Goal: Navigation & Orientation: Find specific page/section

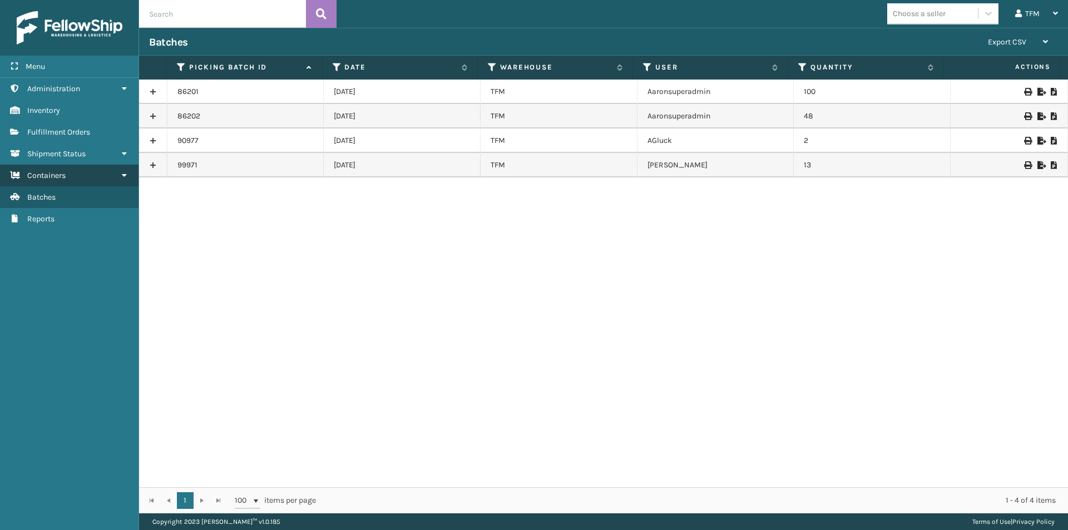
click at [46, 175] on span "Containers" at bounding box center [46, 175] width 38 height 9
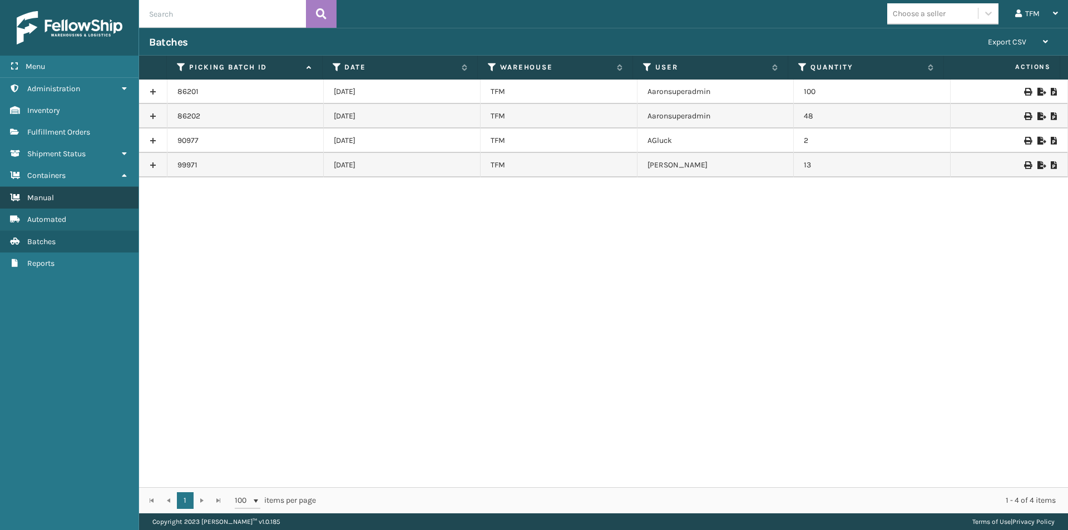
click at [42, 199] on span "Manual" at bounding box center [40, 197] width 27 height 9
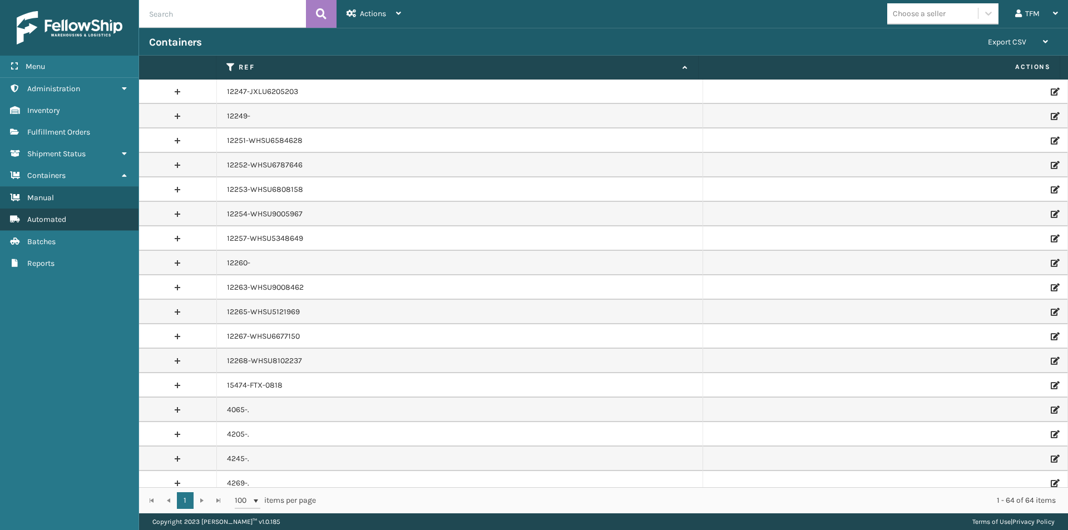
click at [43, 221] on span "Automated" at bounding box center [46, 219] width 39 height 9
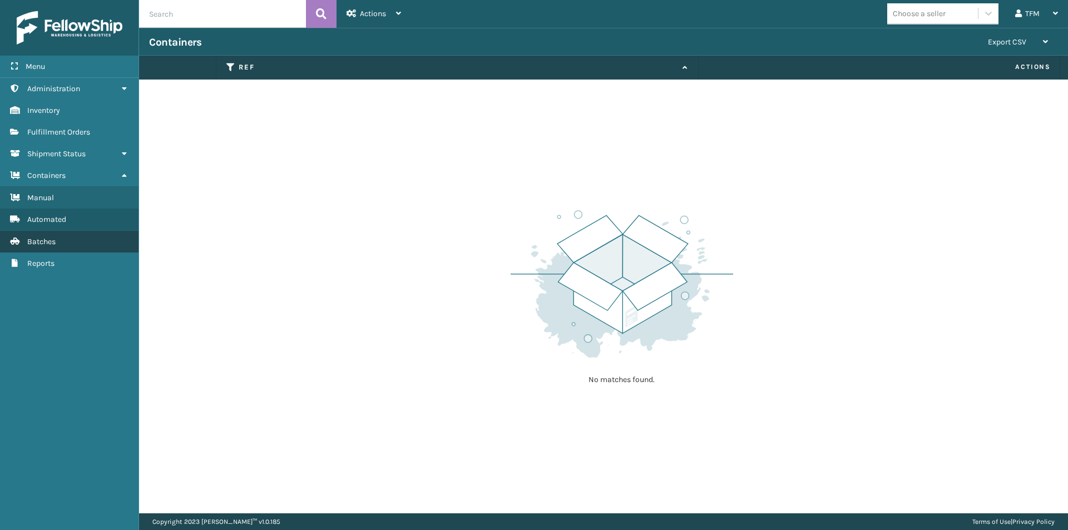
click at [43, 241] on span "Batches" at bounding box center [41, 241] width 28 height 9
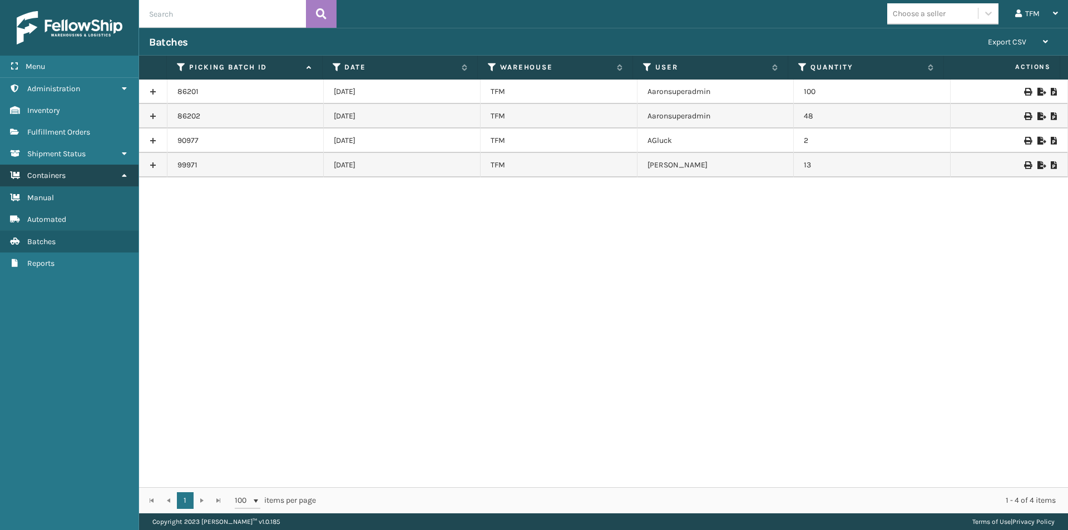
click at [98, 174] on link "Containers" at bounding box center [69, 176] width 138 height 22
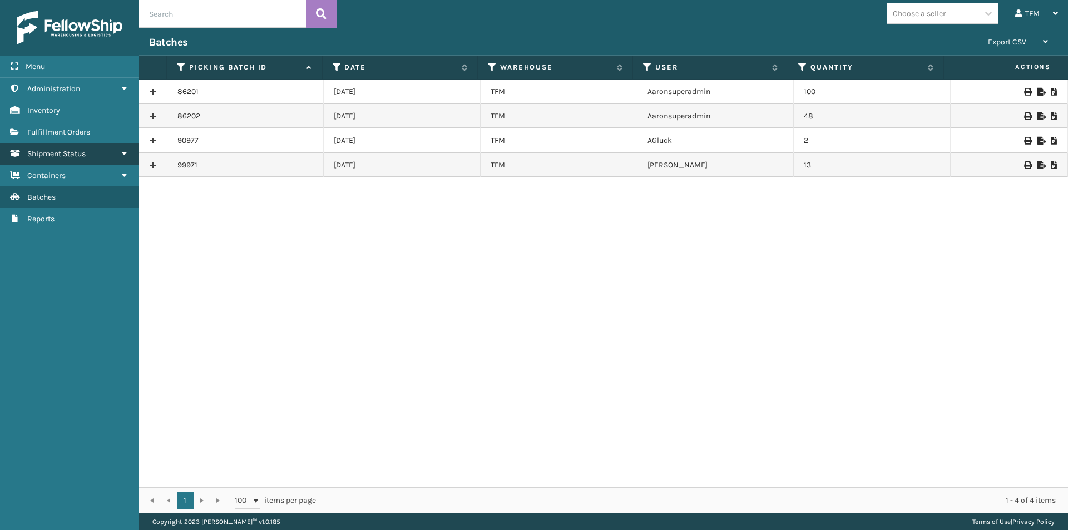
click at [73, 152] on span "Shipment Status" at bounding box center [56, 153] width 58 height 9
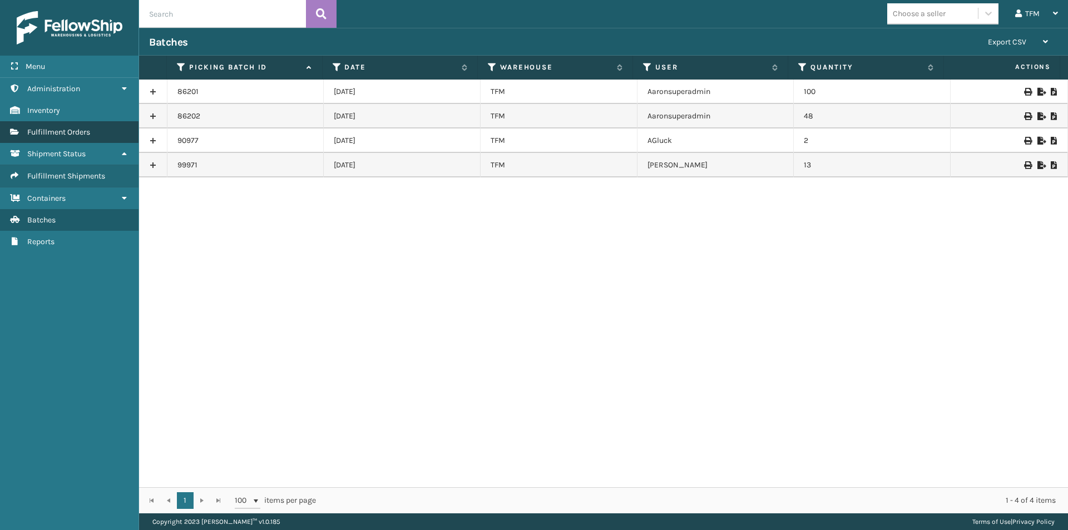
click at [66, 133] on span "Fulfillment Orders" at bounding box center [58, 131] width 63 height 9
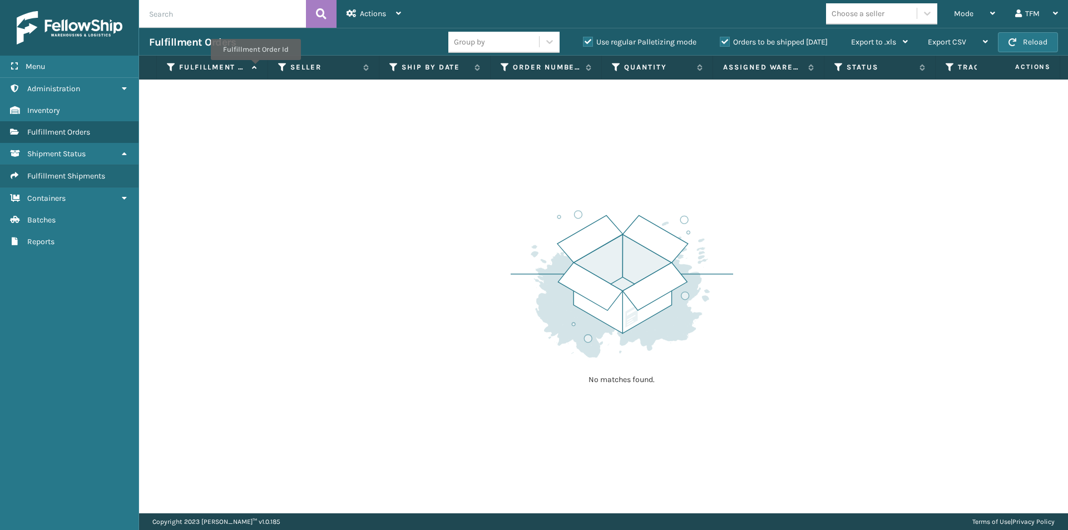
click at [255, 67] on icon at bounding box center [253, 67] width 9 height 7
click at [254, 69] on icon at bounding box center [253, 67] width 9 height 7
click at [39, 111] on span "Inventory" at bounding box center [43, 110] width 33 height 9
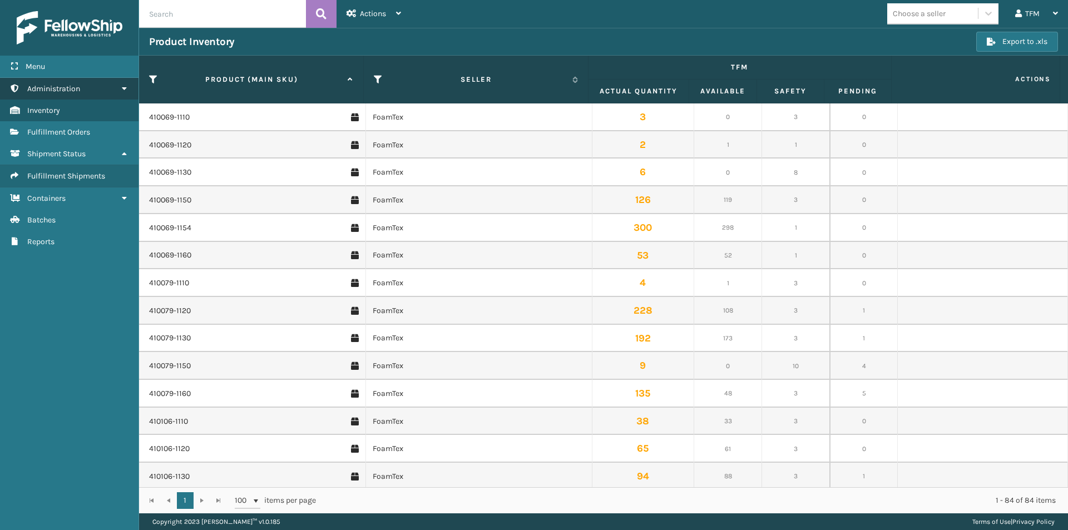
click at [53, 87] on span "Administration" at bounding box center [53, 88] width 53 height 9
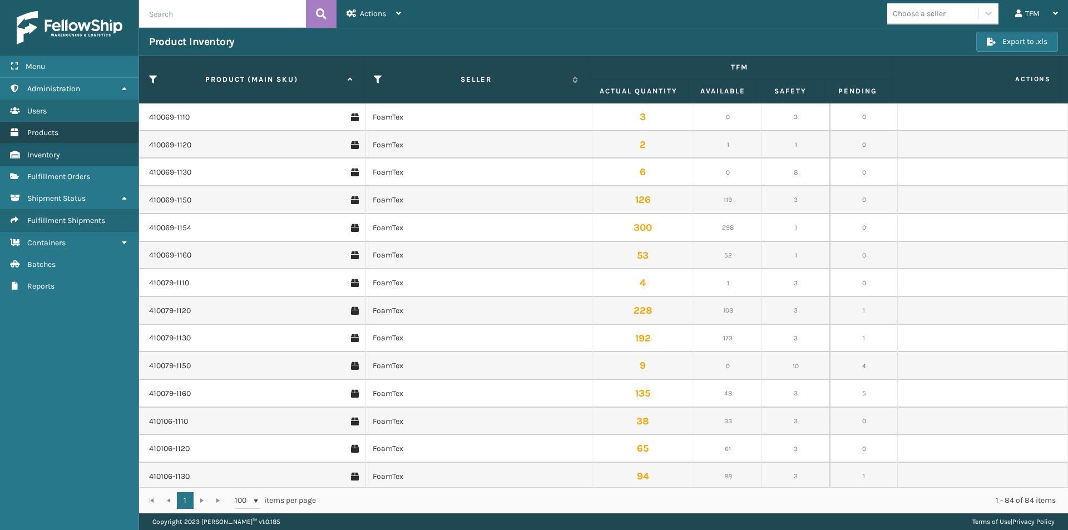
click at [50, 129] on span "Products" at bounding box center [42, 132] width 31 height 9
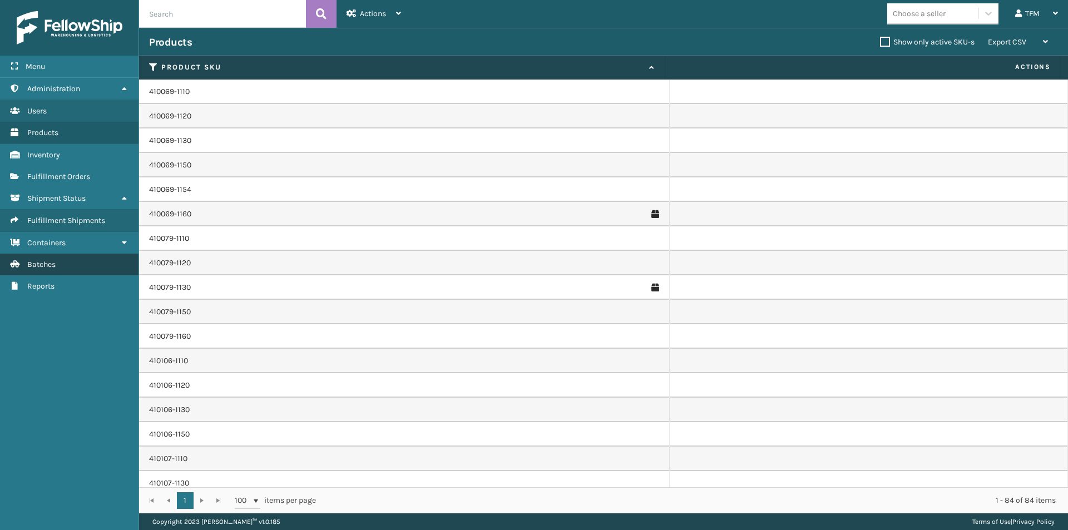
click at [40, 266] on span "Batches" at bounding box center [41, 264] width 28 height 9
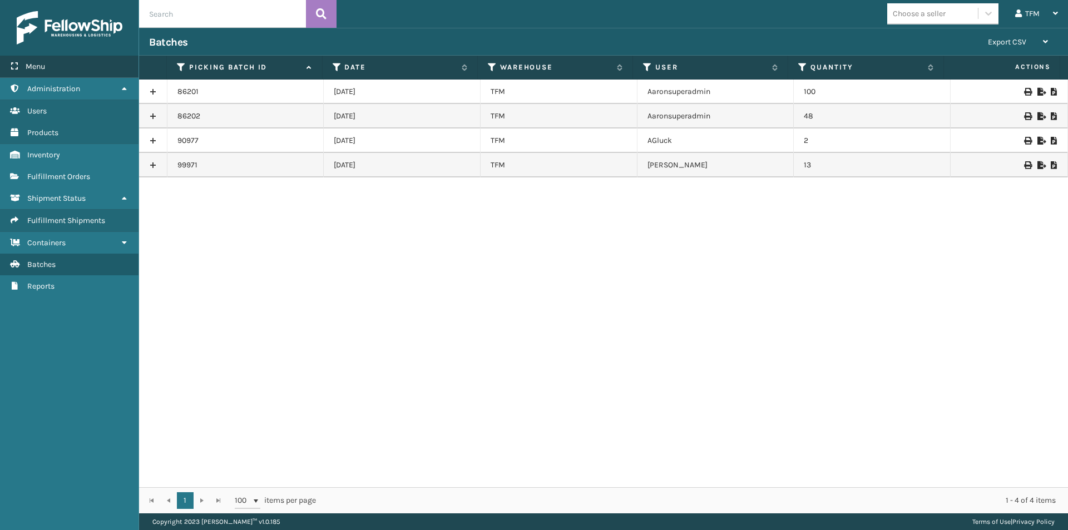
click at [34, 70] on span "Menu" at bounding box center [35, 66] width 19 height 9
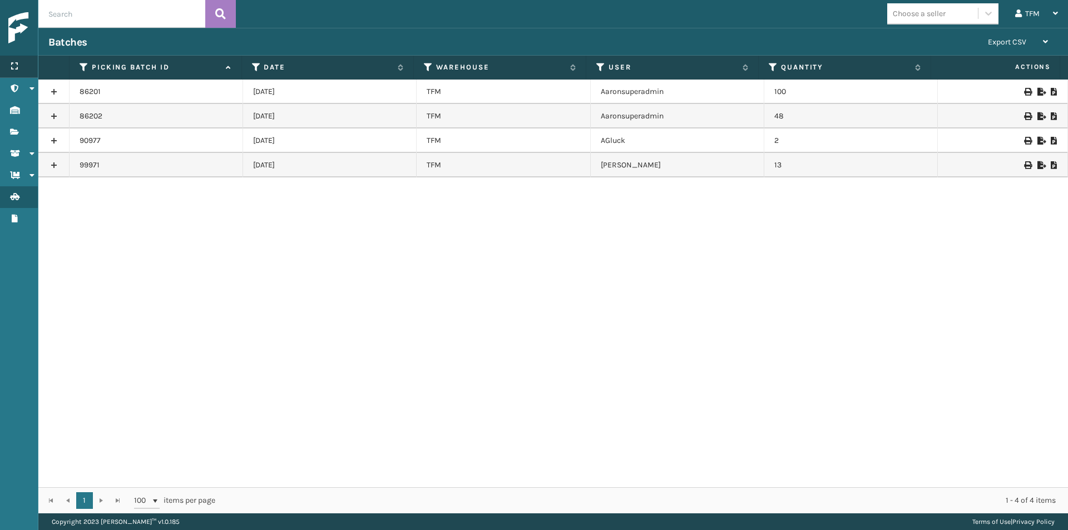
click at [15, 58] on div "Menu" at bounding box center [19, 67] width 38 height 22
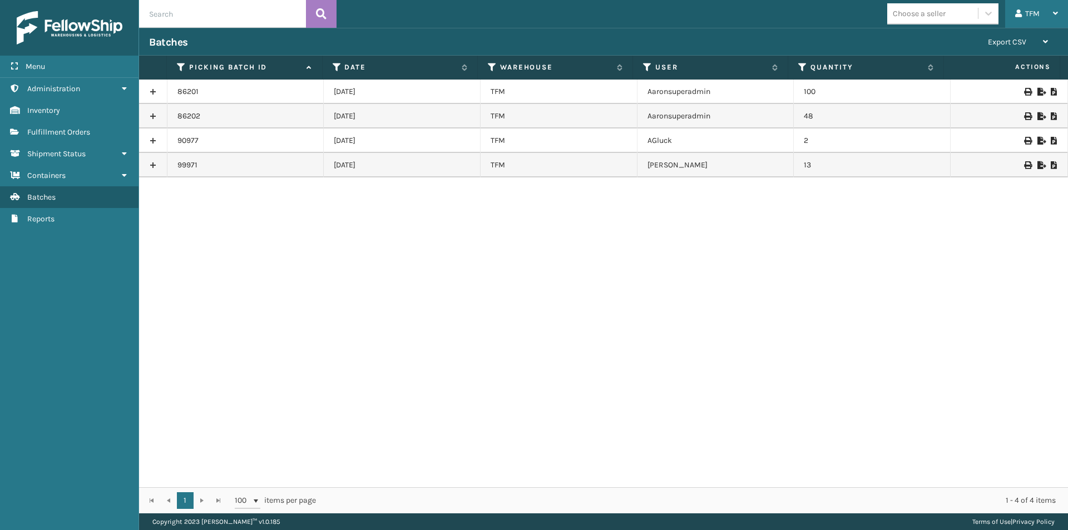
click at [1056, 14] on icon at bounding box center [1055, 13] width 5 height 8
click at [68, 136] on span "Fulfillment Orders" at bounding box center [58, 131] width 63 height 9
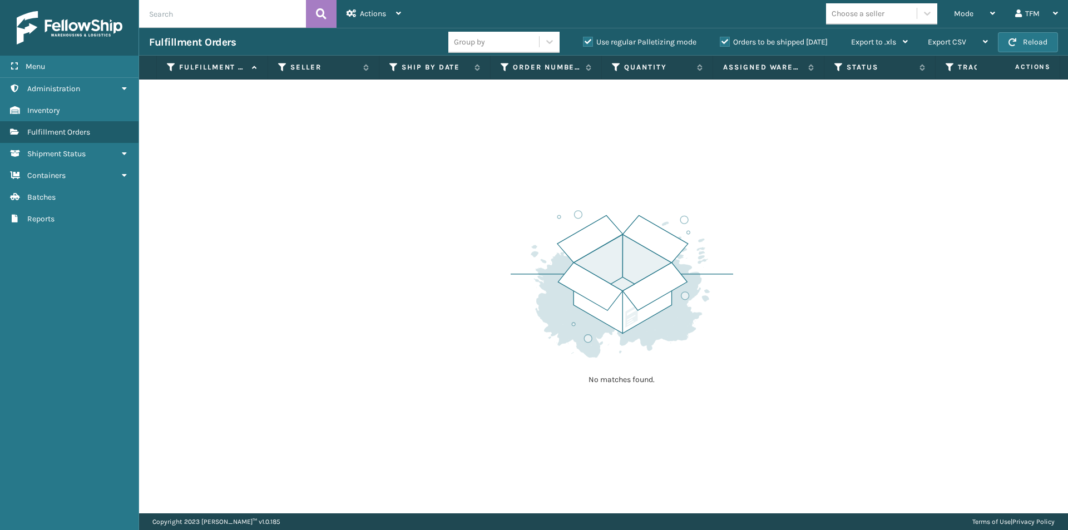
click at [725, 41] on label "Orders to be shipped today" at bounding box center [774, 41] width 108 height 9
click at [720, 41] on input "Orders to be shipped today" at bounding box center [720, 39] width 1 height 7
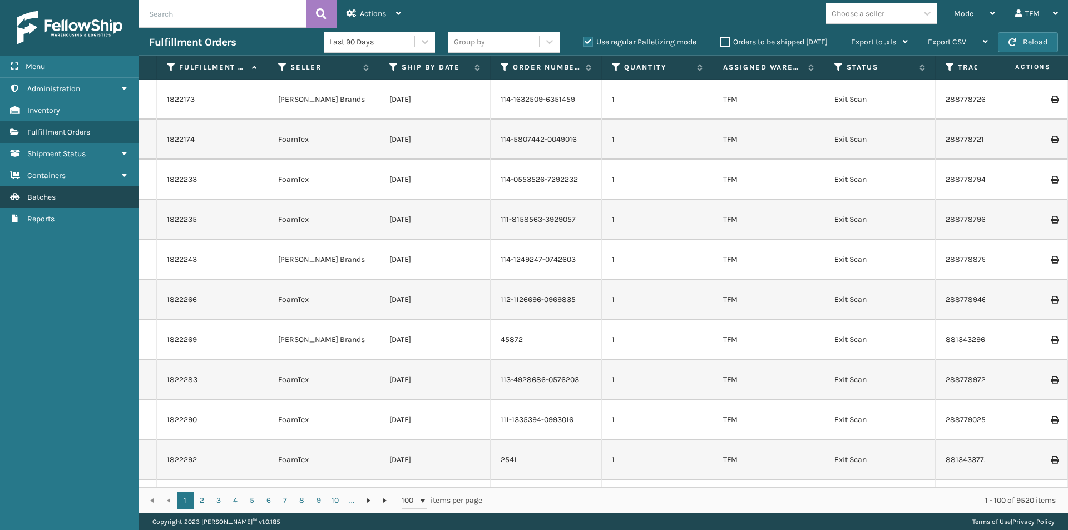
click at [51, 200] on span "Batches" at bounding box center [41, 196] width 28 height 9
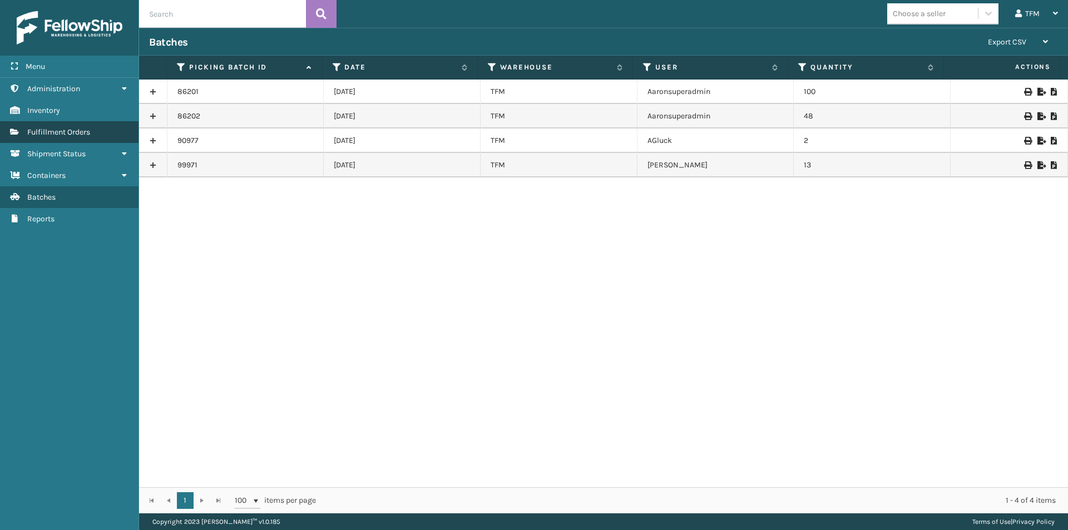
click at [49, 130] on span "Fulfillment Orders" at bounding box center [58, 131] width 63 height 9
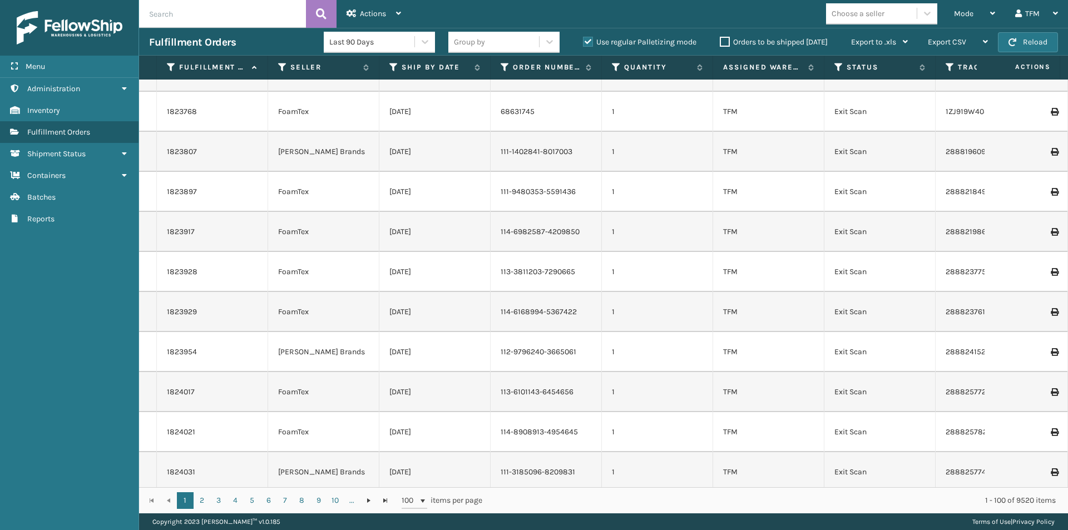
scroll to position [3605, 0]
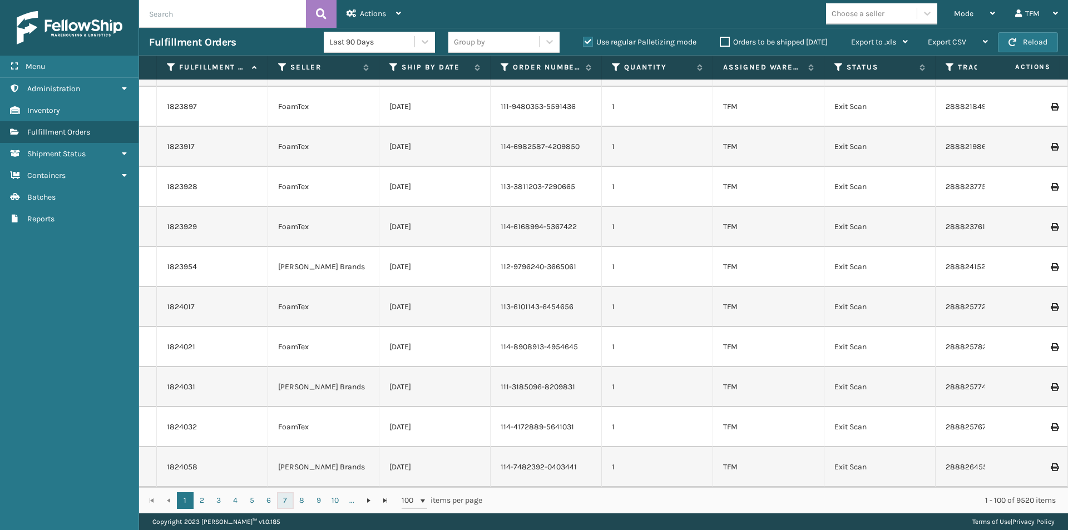
click at [285, 501] on link "7" at bounding box center [285, 500] width 17 height 17
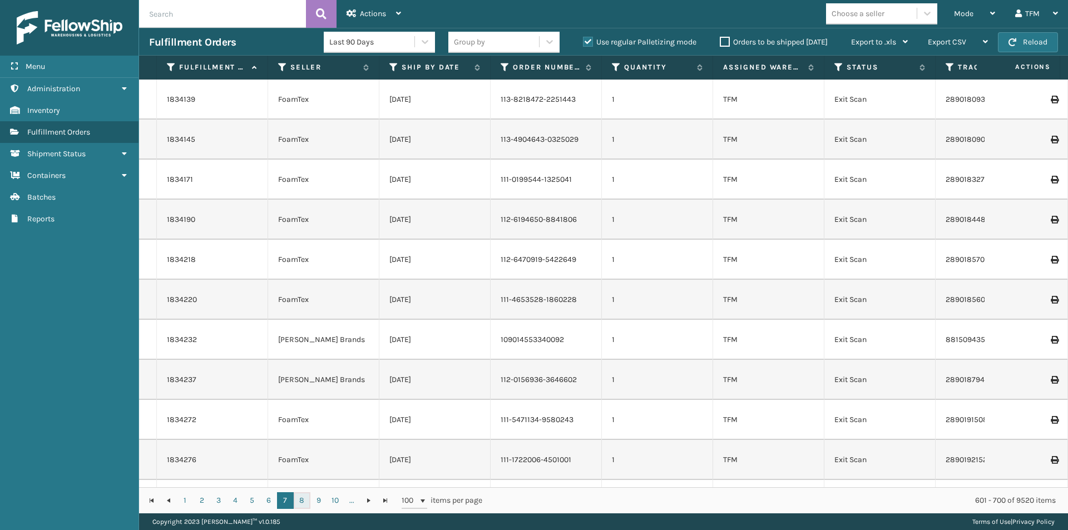
click at [306, 502] on link "8" at bounding box center [302, 500] width 17 height 17
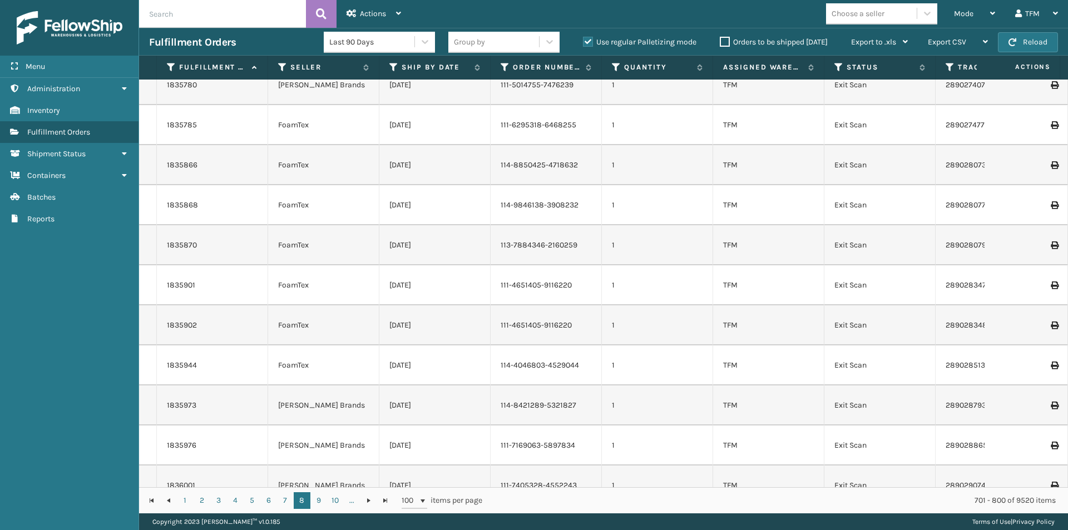
scroll to position [222, 0]
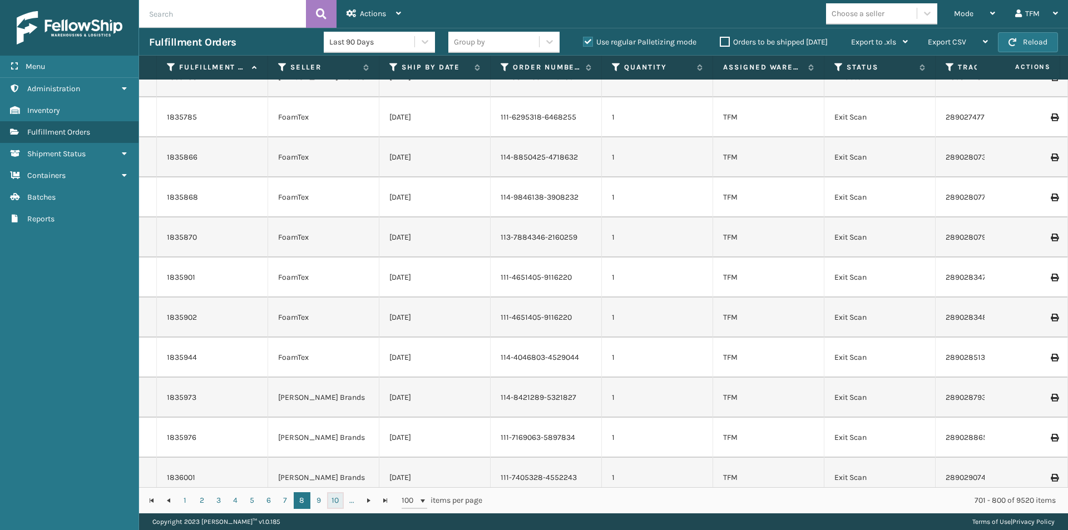
click at [333, 500] on link "10" at bounding box center [335, 500] width 17 height 17
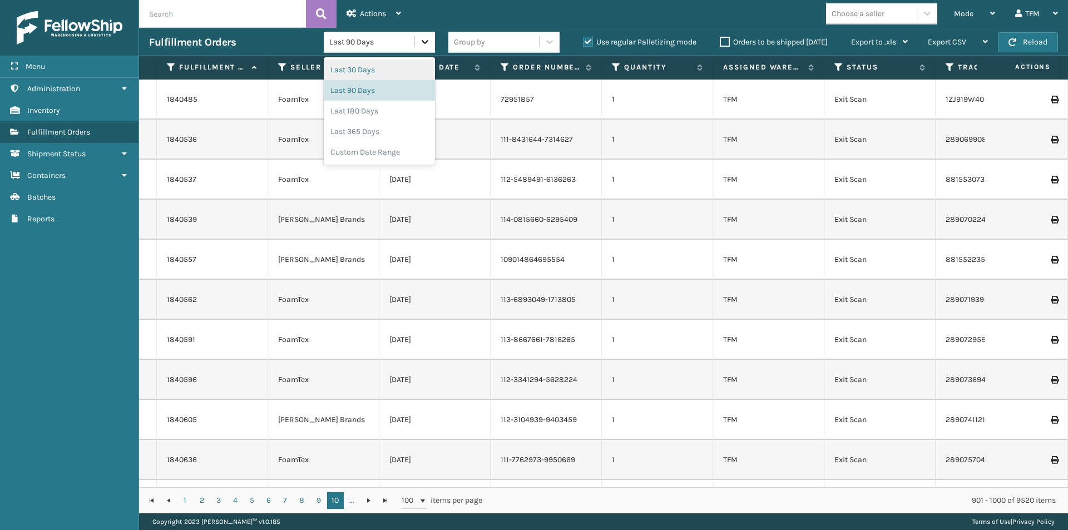
click at [422, 42] on icon at bounding box center [425, 42] width 7 height 4
click at [361, 71] on div "Last 30 Days" at bounding box center [379, 70] width 111 height 21
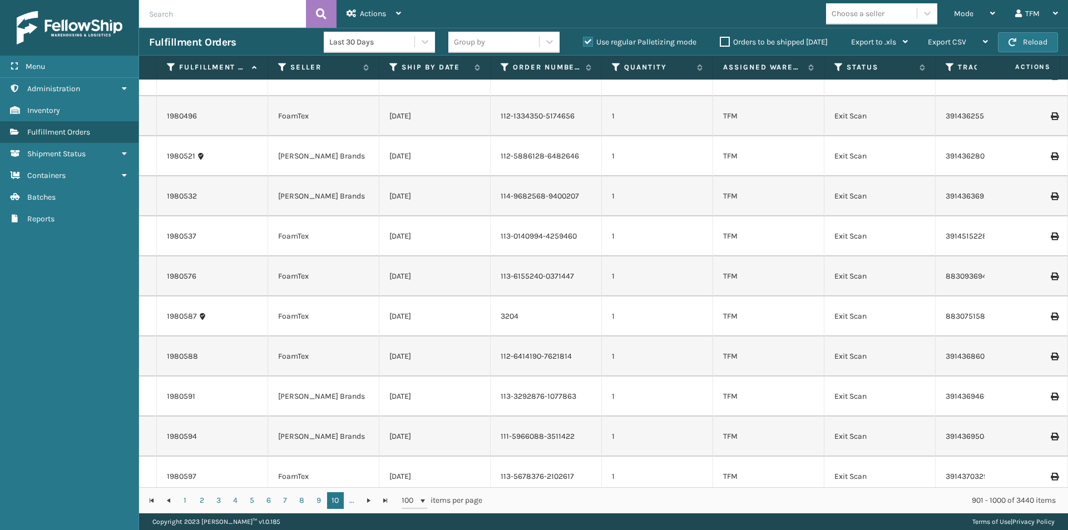
scroll to position [667, 0]
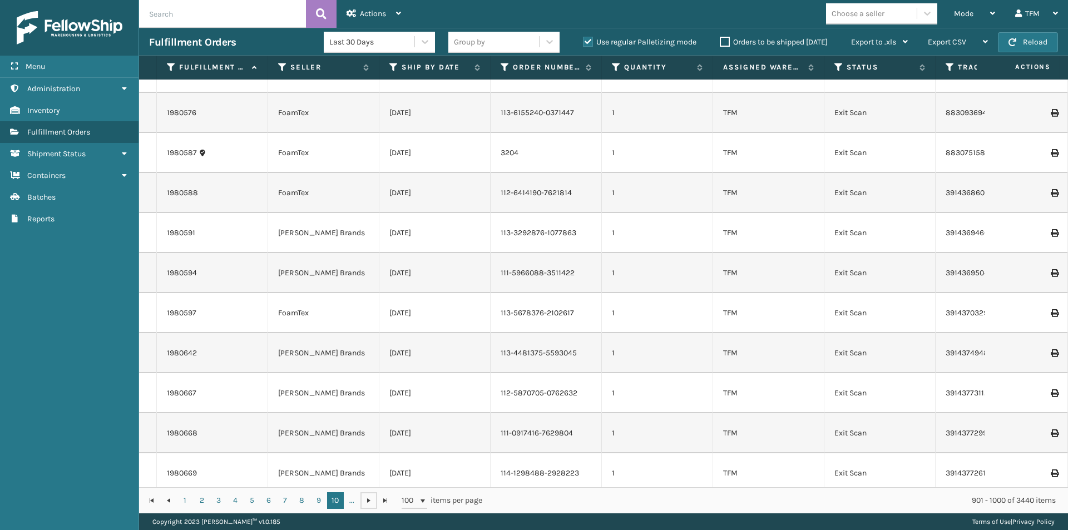
click at [370, 500] on span "Go to the next page" at bounding box center [368, 500] width 9 height 9
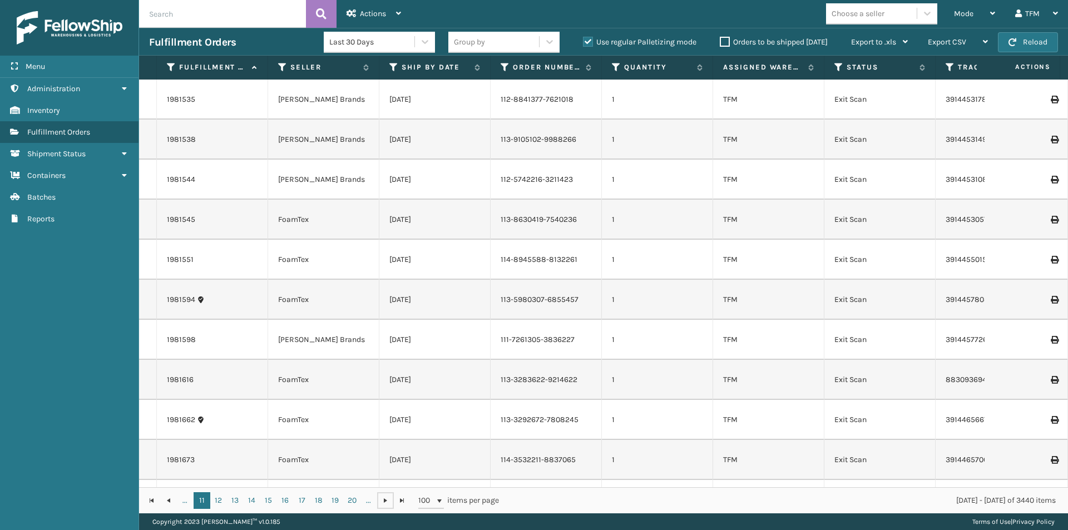
click at [387, 500] on span "Go to the next page" at bounding box center [385, 500] width 9 height 9
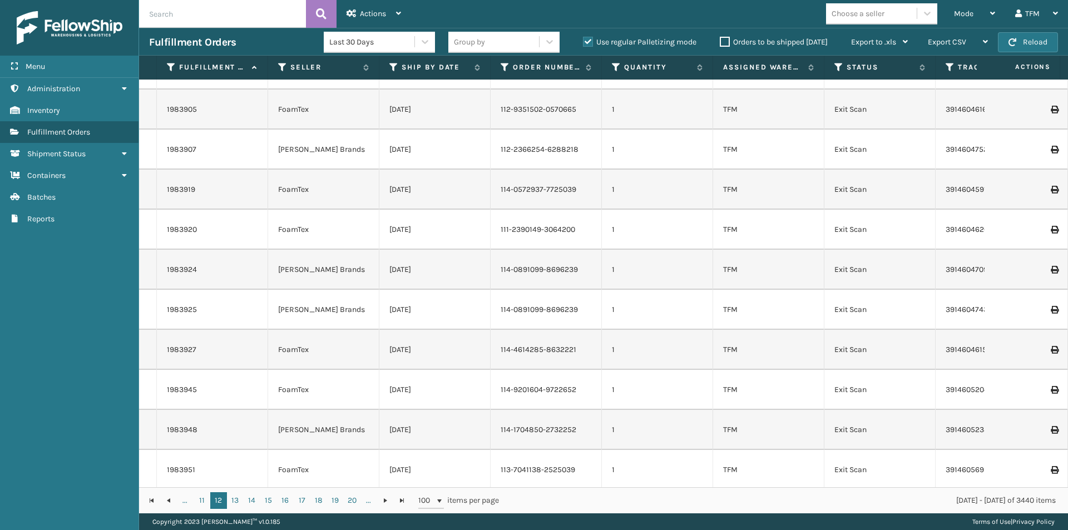
scroll to position [3605, 0]
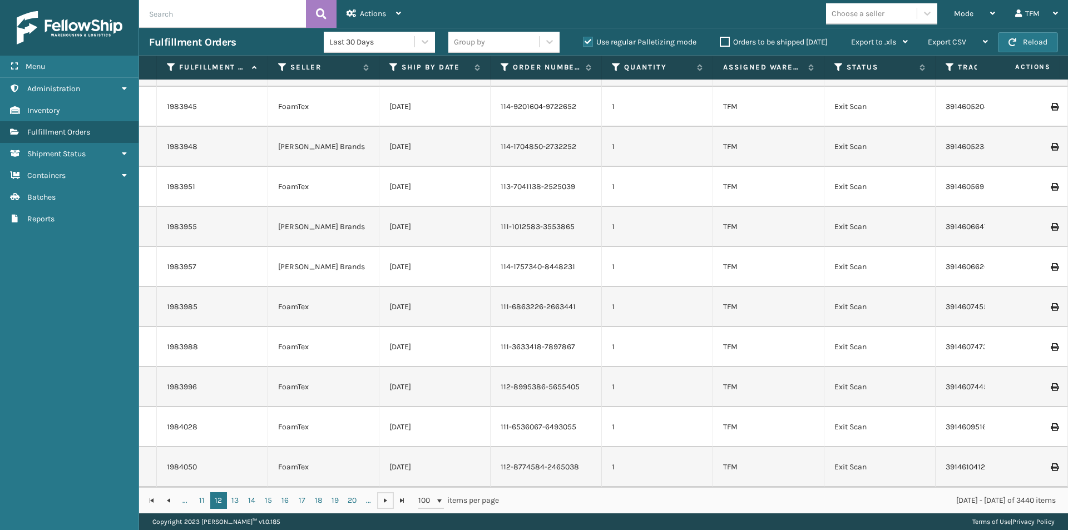
click at [389, 499] on span "Go to the next page" at bounding box center [385, 500] width 9 height 9
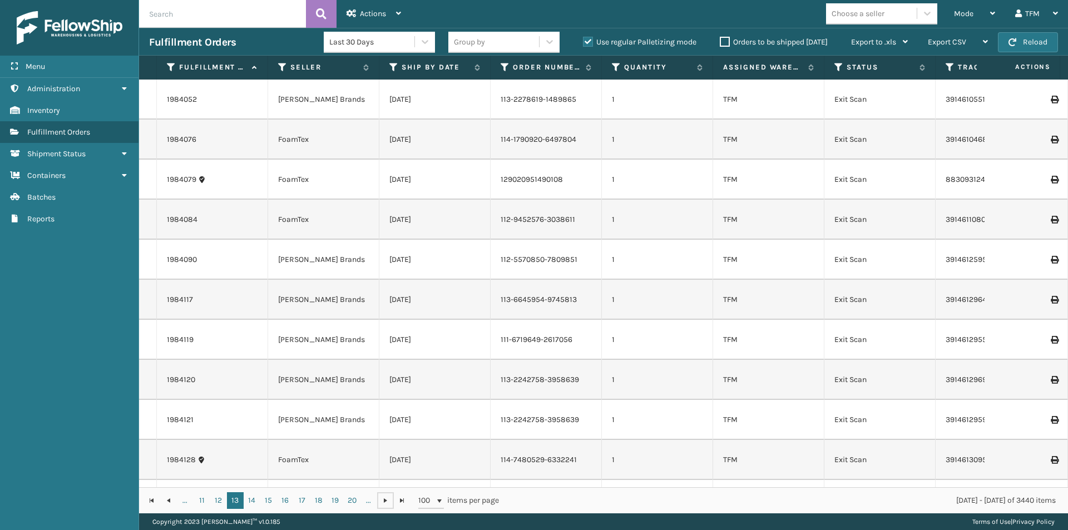
click at [389, 499] on span "Go to the next page" at bounding box center [385, 500] width 9 height 9
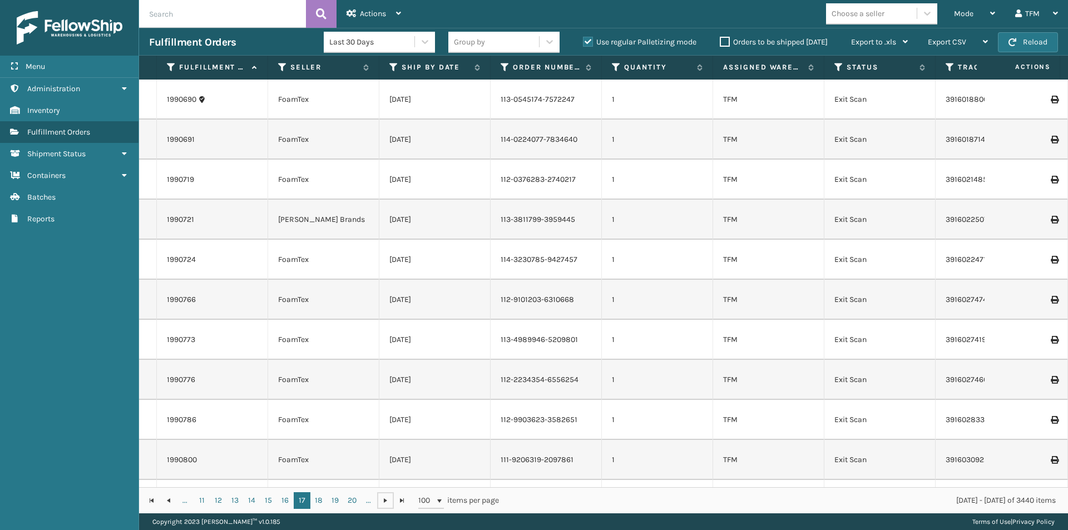
click at [389, 499] on span "Go to the next page" at bounding box center [385, 500] width 9 height 9
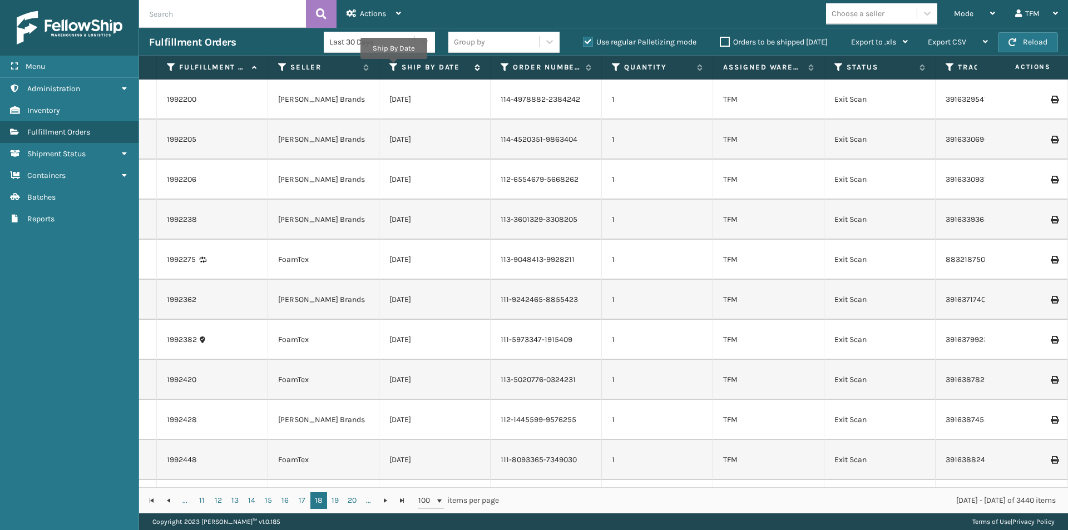
click at [393, 67] on icon at bounding box center [393, 67] width 9 height 10
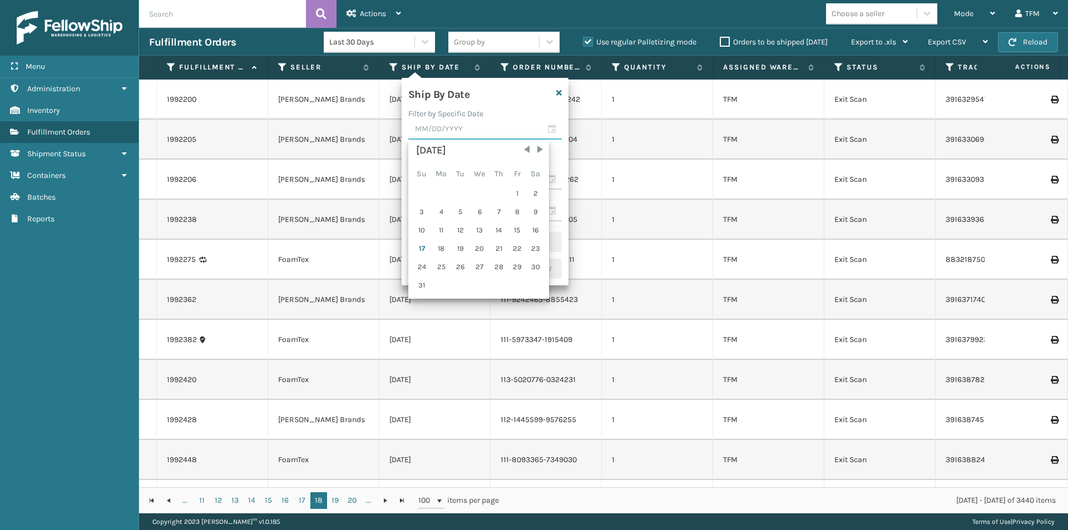
click at [429, 132] on input "text" at bounding box center [484, 130] width 153 height 20
click at [422, 247] on div "17" at bounding box center [421, 248] width 17 height 17
type input "[DATE]"
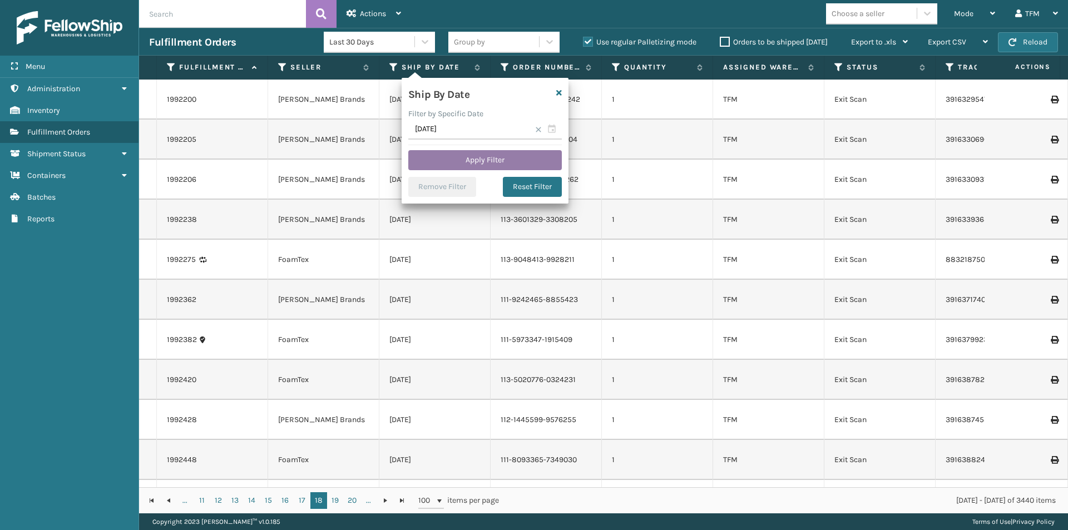
click at [492, 159] on button "Apply Filter" at bounding box center [484, 160] width 153 height 20
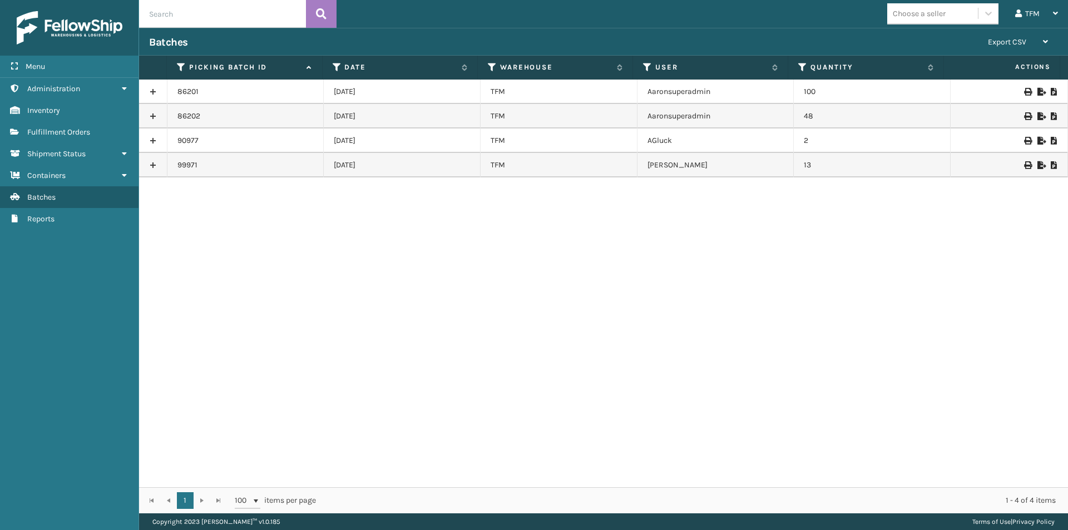
click at [155, 92] on link at bounding box center [153, 92] width 28 height 18
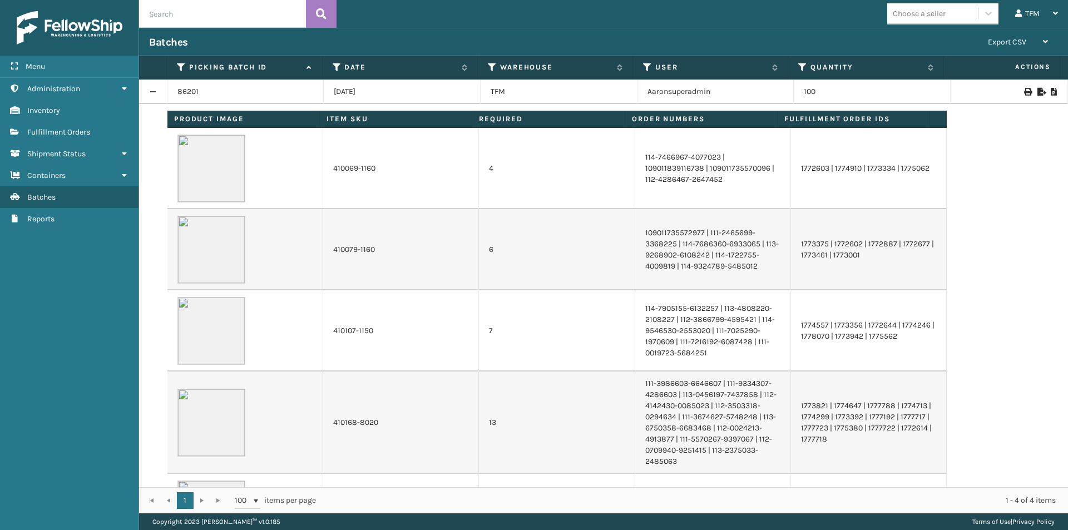
click at [155, 92] on link at bounding box center [153, 92] width 28 height 18
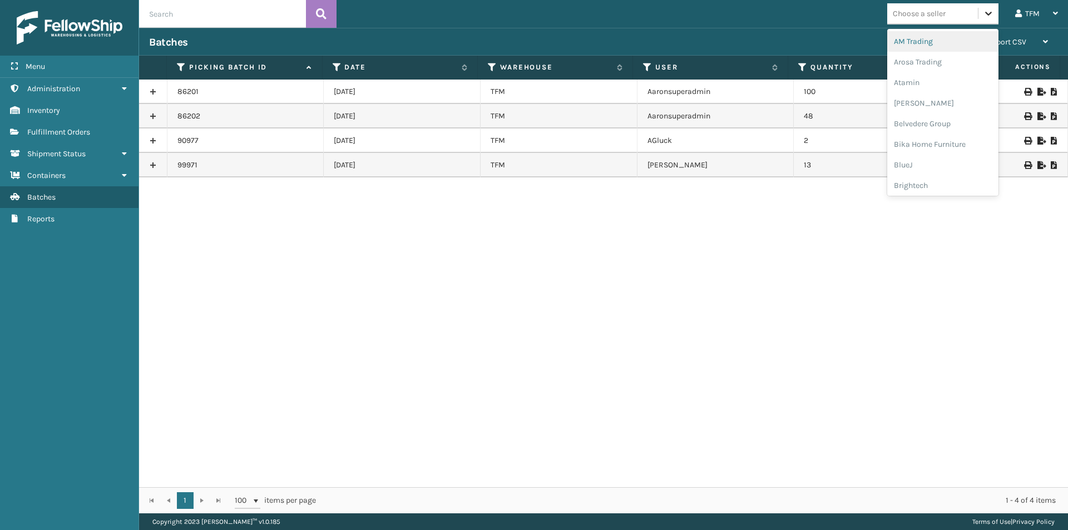
click at [990, 13] on icon at bounding box center [988, 14] width 7 height 4
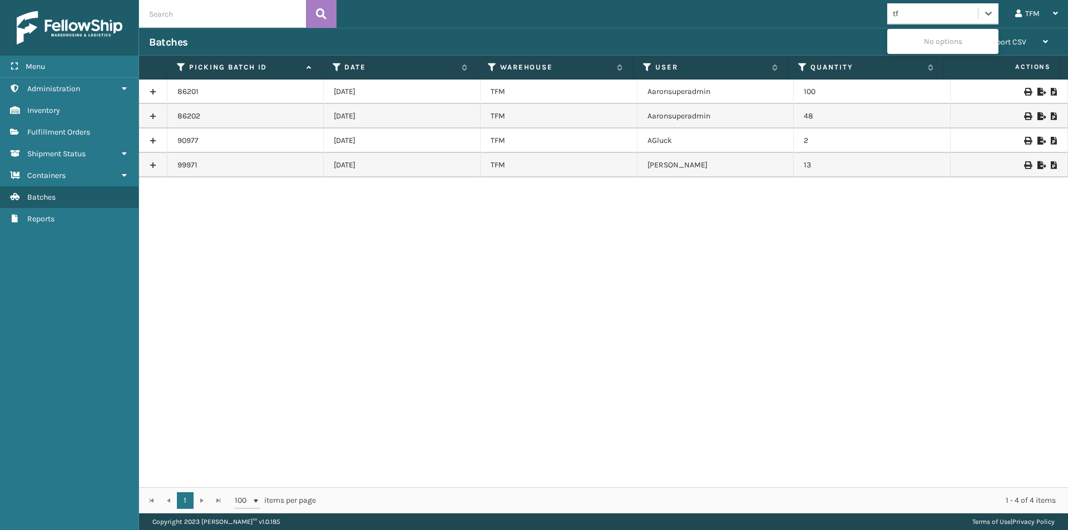
type input "t"
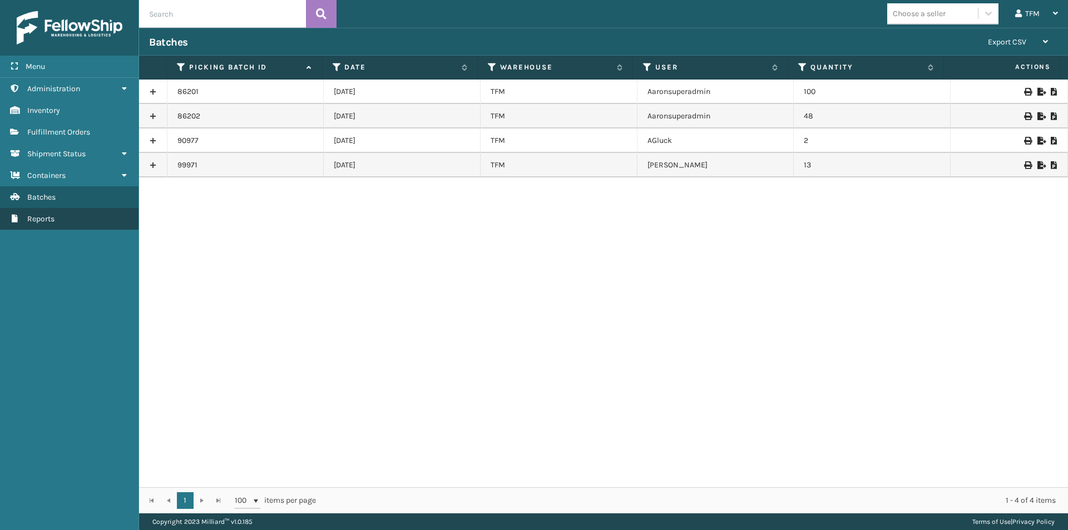
click at [36, 219] on span "Reports" at bounding box center [40, 218] width 27 height 9
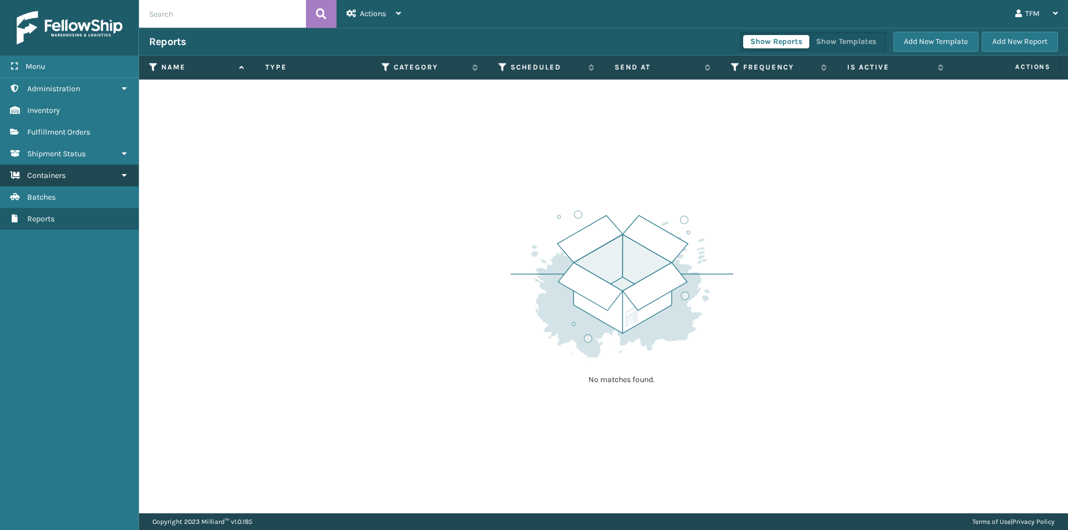
click at [50, 176] on span "Containers" at bounding box center [46, 175] width 38 height 9
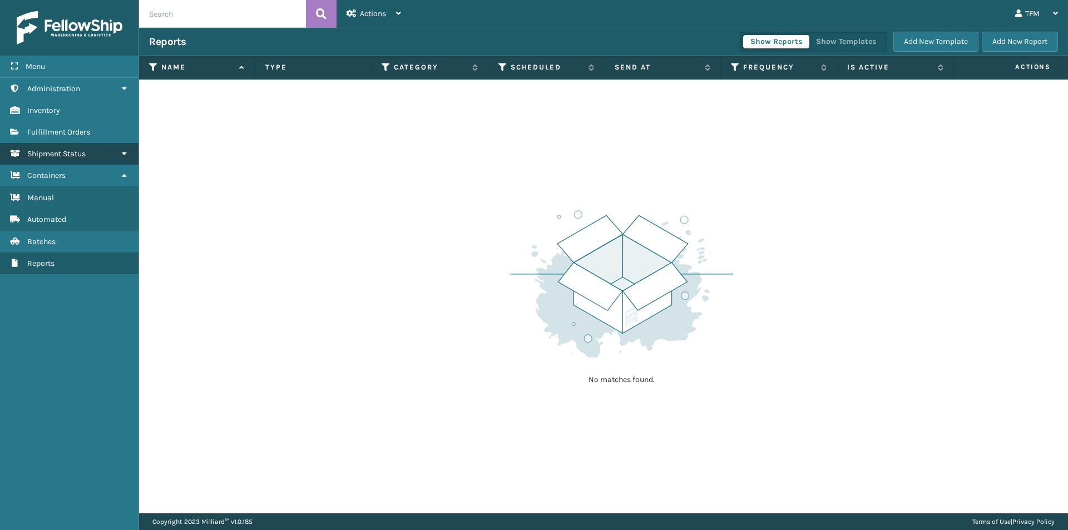
click at [51, 152] on span "Shipment Status" at bounding box center [56, 153] width 58 height 9
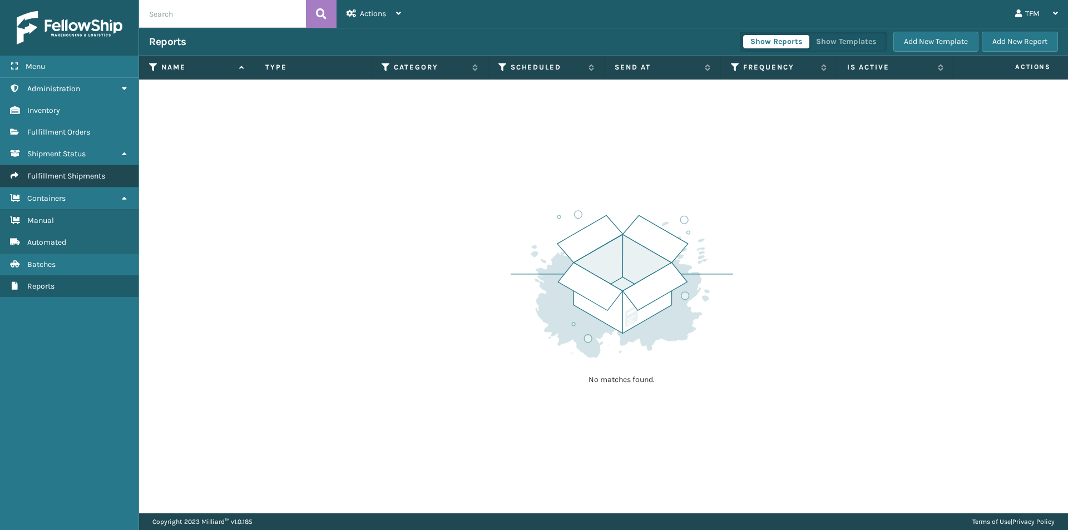
click at [44, 176] on span "Fulfillment Shipments" at bounding box center [66, 175] width 78 height 9
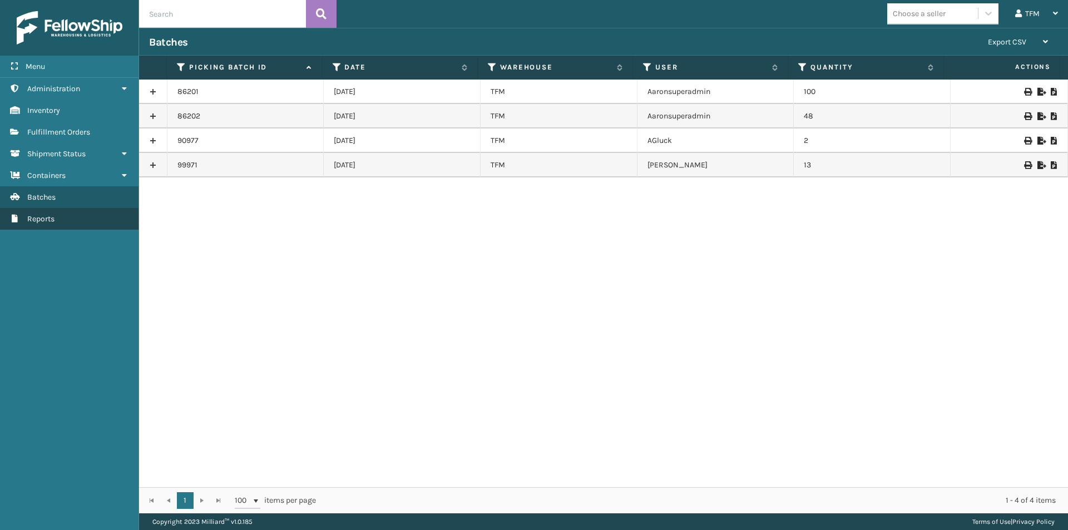
click at [32, 221] on span "Reports" at bounding box center [40, 218] width 27 height 9
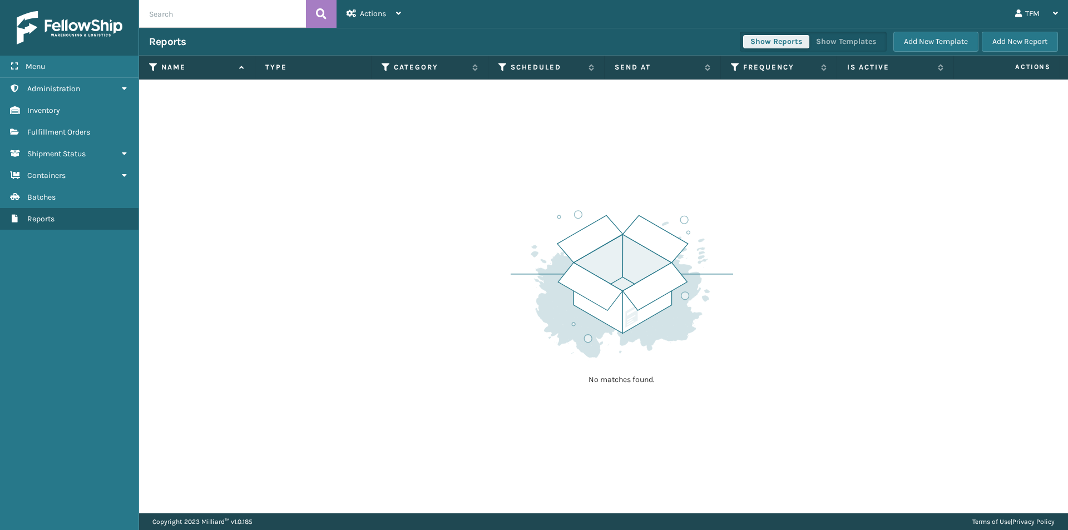
click at [777, 41] on button "Show Reports" at bounding box center [776, 41] width 66 height 13
click at [400, 12] on icon at bounding box center [398, 13] width 5 height 8
click at [420, 19] on div "TFM Log Out" at bounding box center [739, 14] width 657 height 28
click at [52, 130] on span "Fulfillment Orders" at bounding box center [58, 131] width 63 height 9
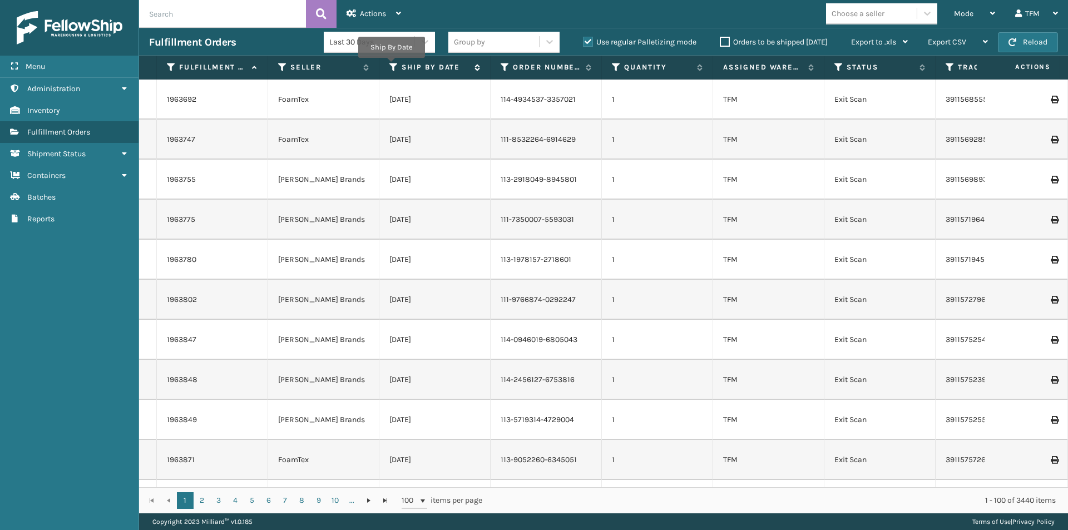
click at [391, 66] on icon at bounding box center [393, 67] width 9 height 10
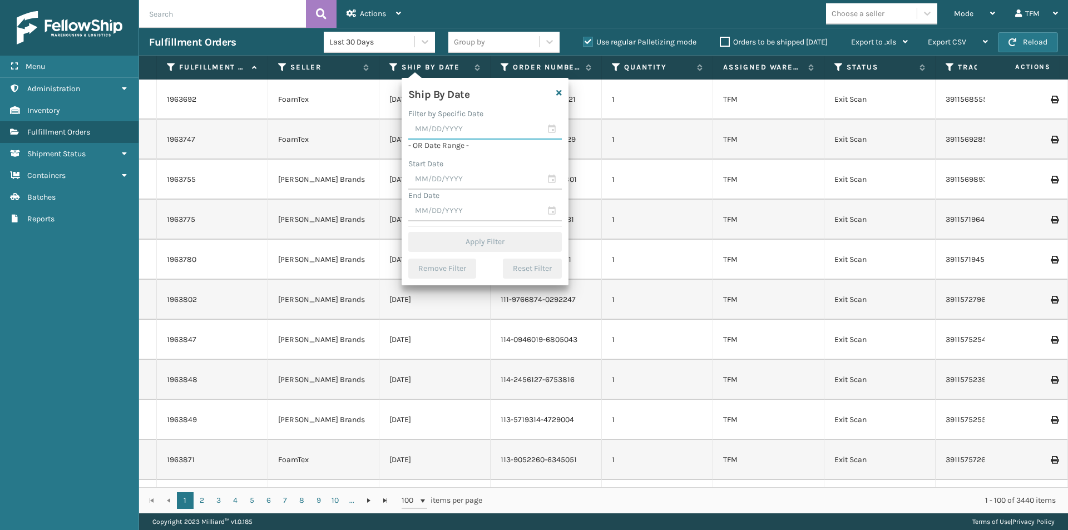
click at [427, 126] on input "text" at bounding box center [484, 130] width 153 height 20
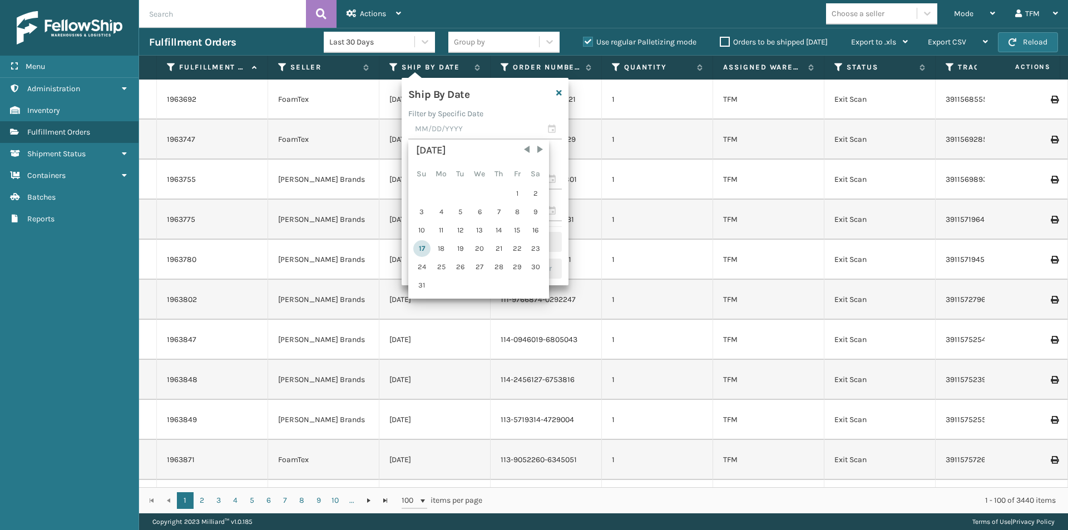
click at [423, 246] on div "17" at bounding box center [421, 248] width 17 height 17
type input "[DATE]"
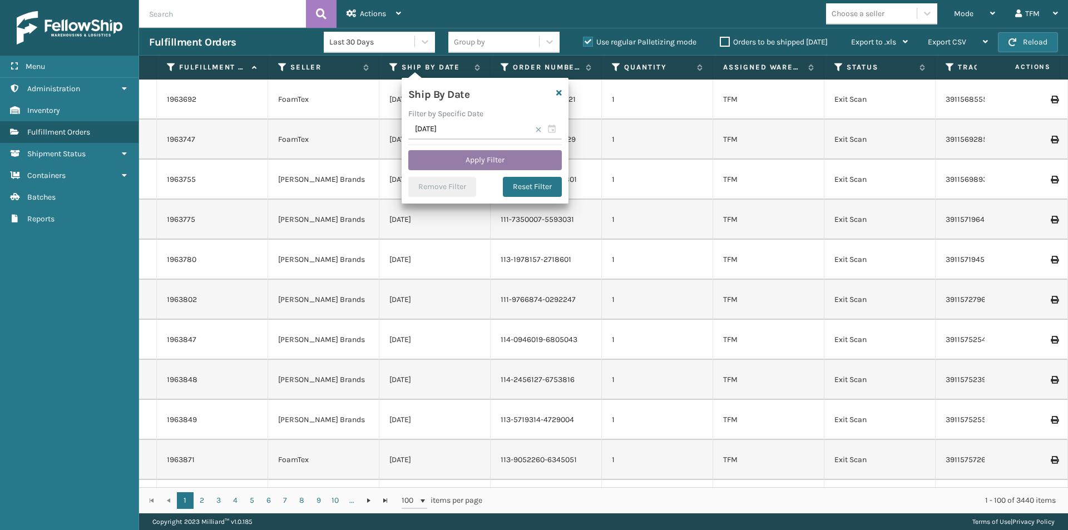
click at [481, 155] on button "Apply Filter" at bounding box center [484, 160] width 153 height 20
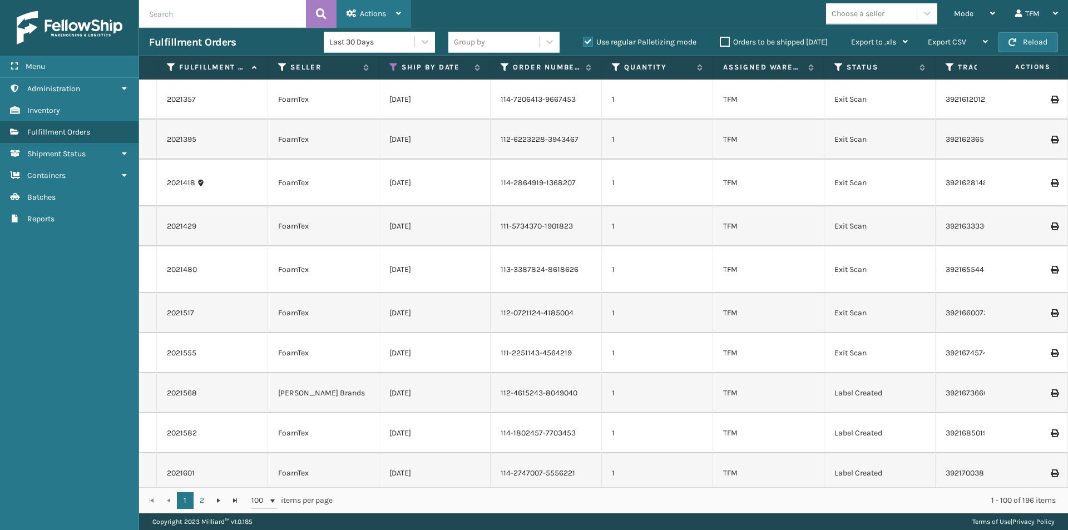
click at [397, 11] on icon at bounding box center [398, 13] width 5 height 8
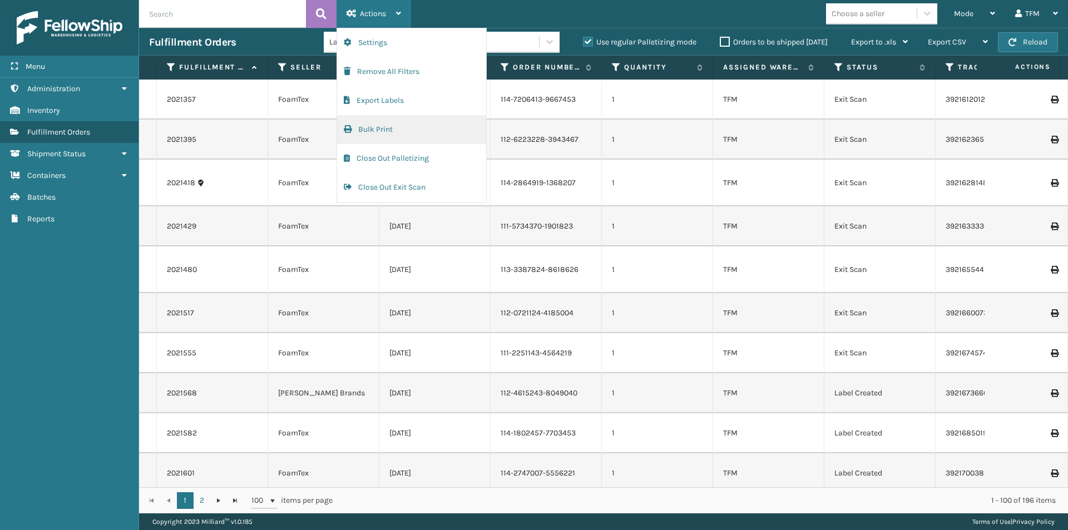
click at [371, 131] on button "Bulk Print" at bounding box center [411, 129] width 149 height 29
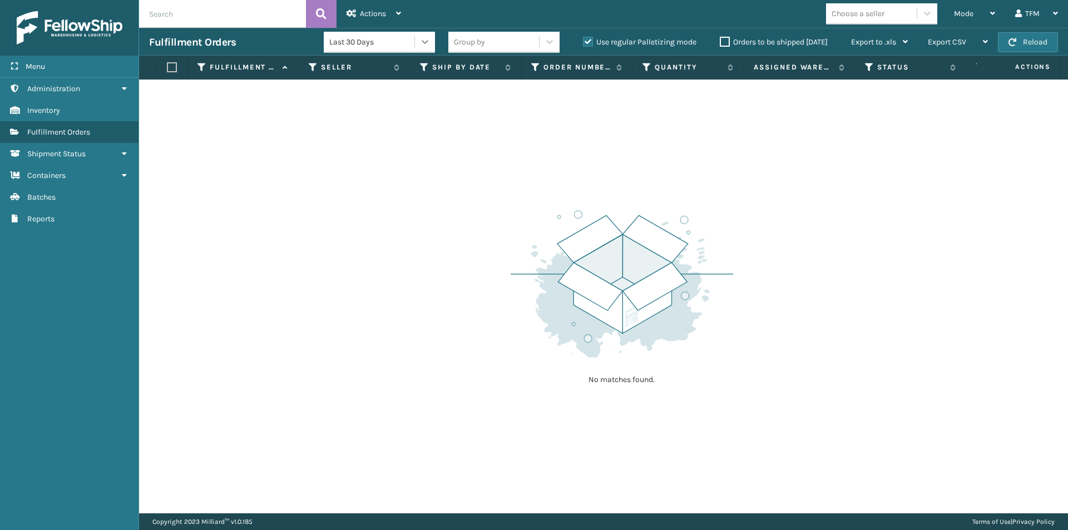
click at [426, 46] on icon at bounding box center [424, 41] width 11 height 11
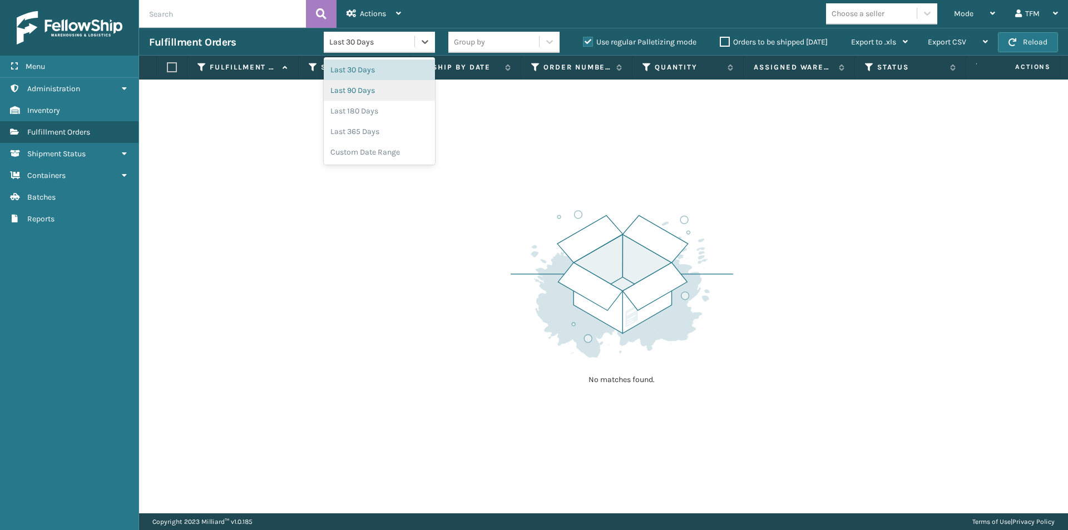
click at [382, 93] on div "Last 90 Days" at bounding box center [379, 90] width 111 height 21
